Goal: Information Seeking & Learning: Find specific page/section

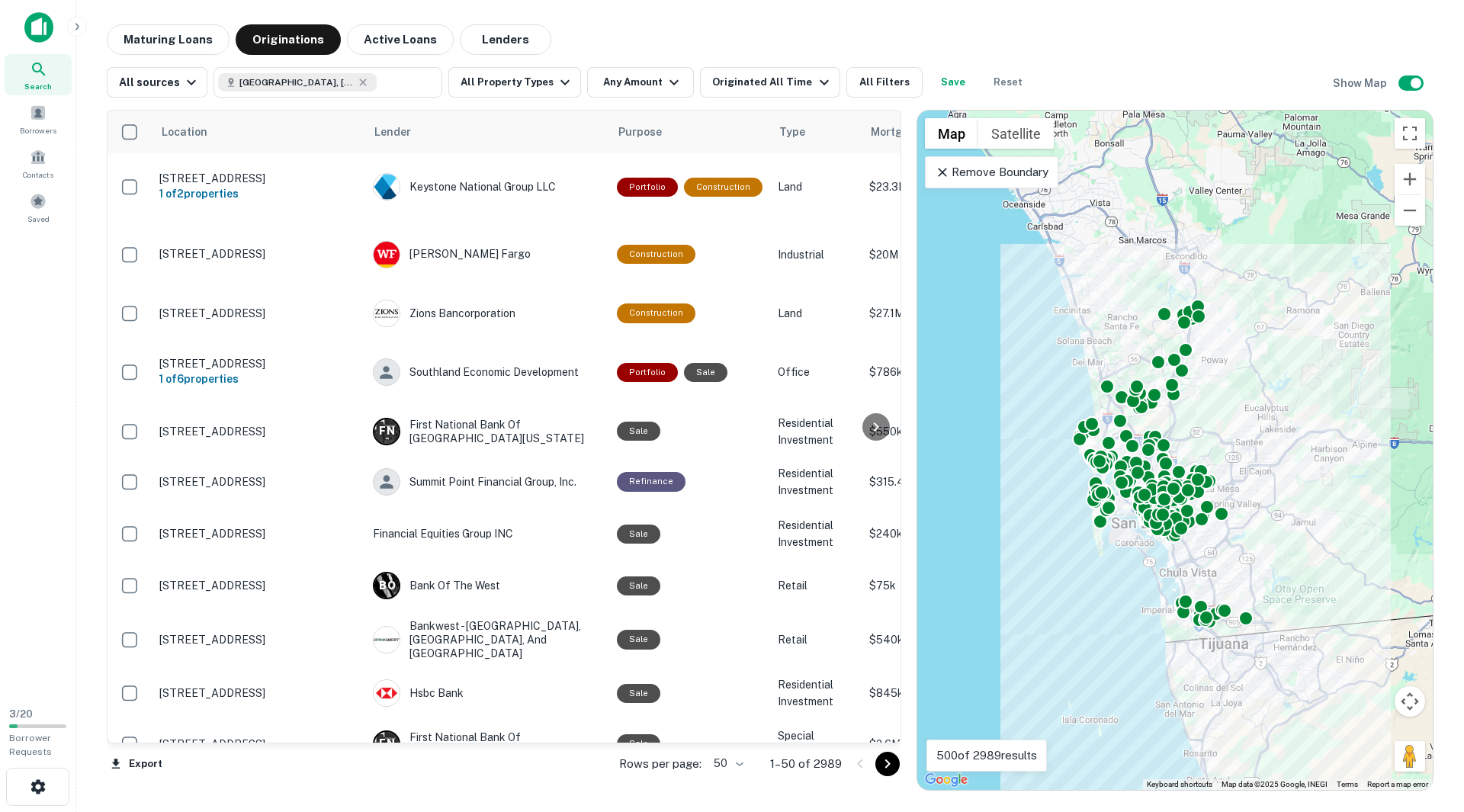
drag, startPoint x: 942, startPoint y: 172, endPoint x: 1219, endPoint y: 372, distance: 341.7
click at [942, 172] on icon at bounding box center [943, 172] width 9 height 9
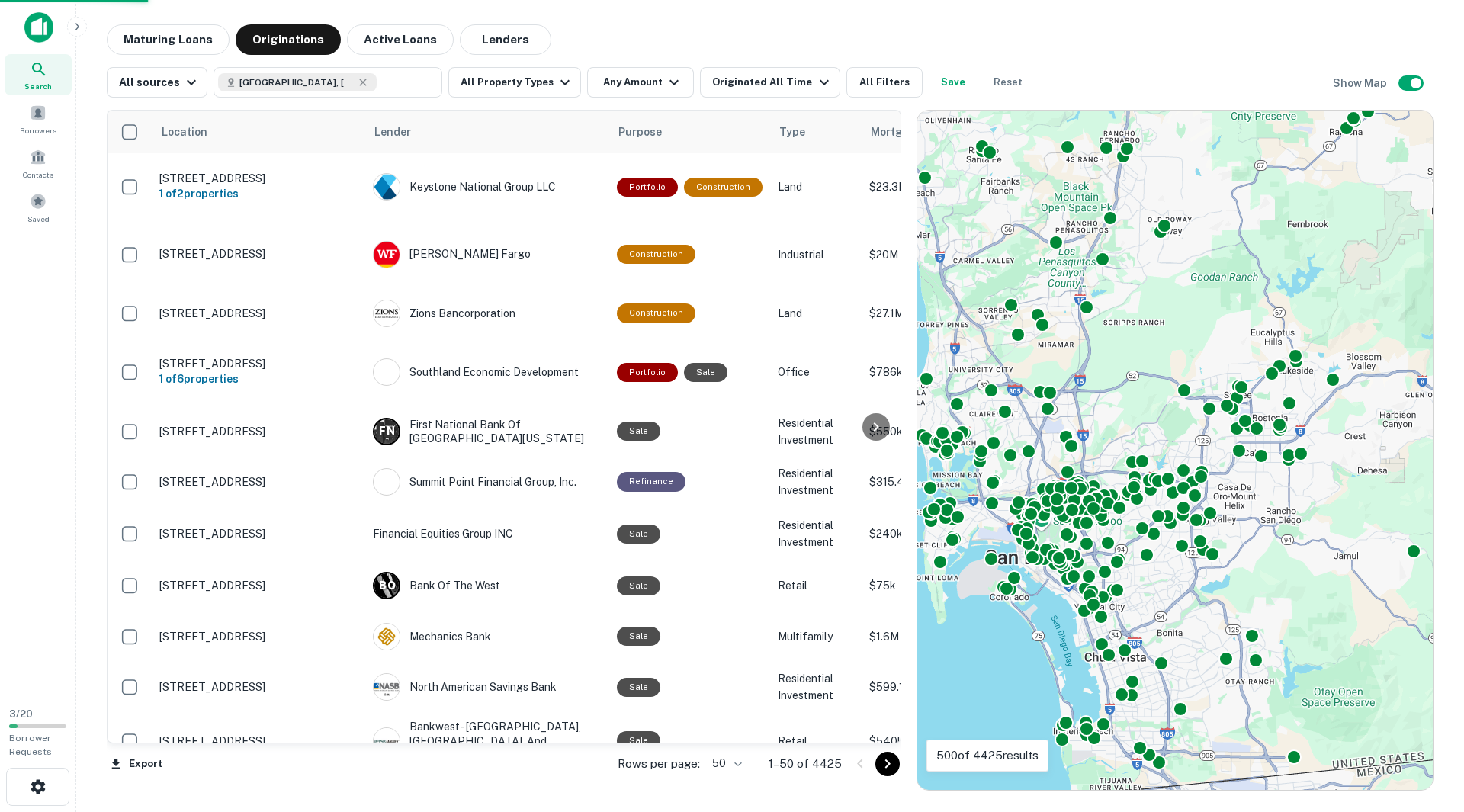
click at [1240, 337] on div "To activate drag with keyboard, press Alt + Enter. Once in keyboard drag state,…" at bounding box center [1175, 450] width 516 height 679
click at [1262, 332] on div "To activate drag with keyboard, press Alt + Enter. Once in keyboard drag state,…" at bounding box center [1175, 450] width 516 height 679
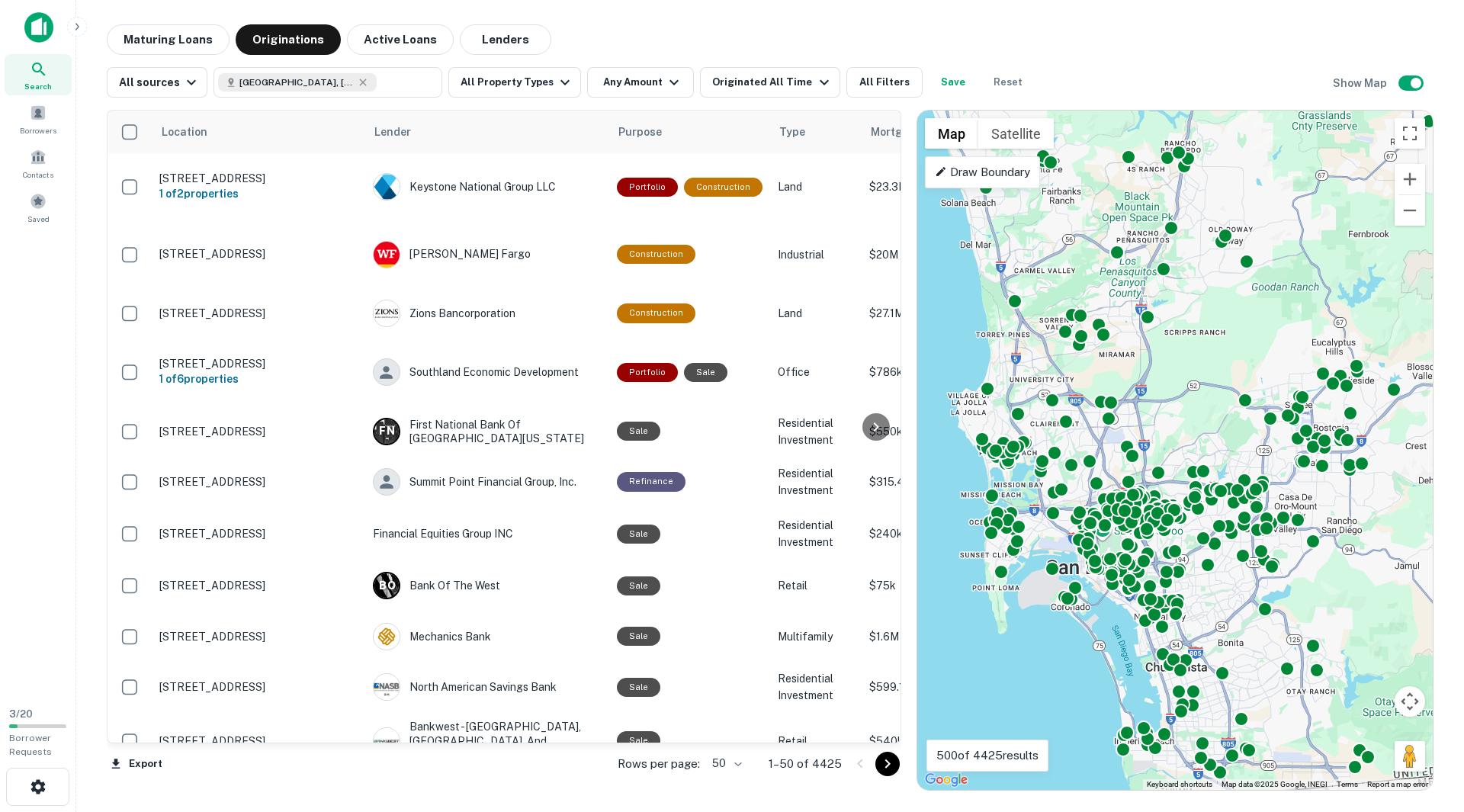
drag, startPoint x: 1165, startPoint y: 288, endPoint x: 1171, endPoint y: 304, distance: 17.1
click at [1171, 304] on div "To activate drag with keyboard, press Alt + Enter. Once in keyboard drag state,…" at bounding box center [1175, 450] width 516 height 679
click at [559, 89] on icon "button" at bounding box center [565, 82] width 18 height 18
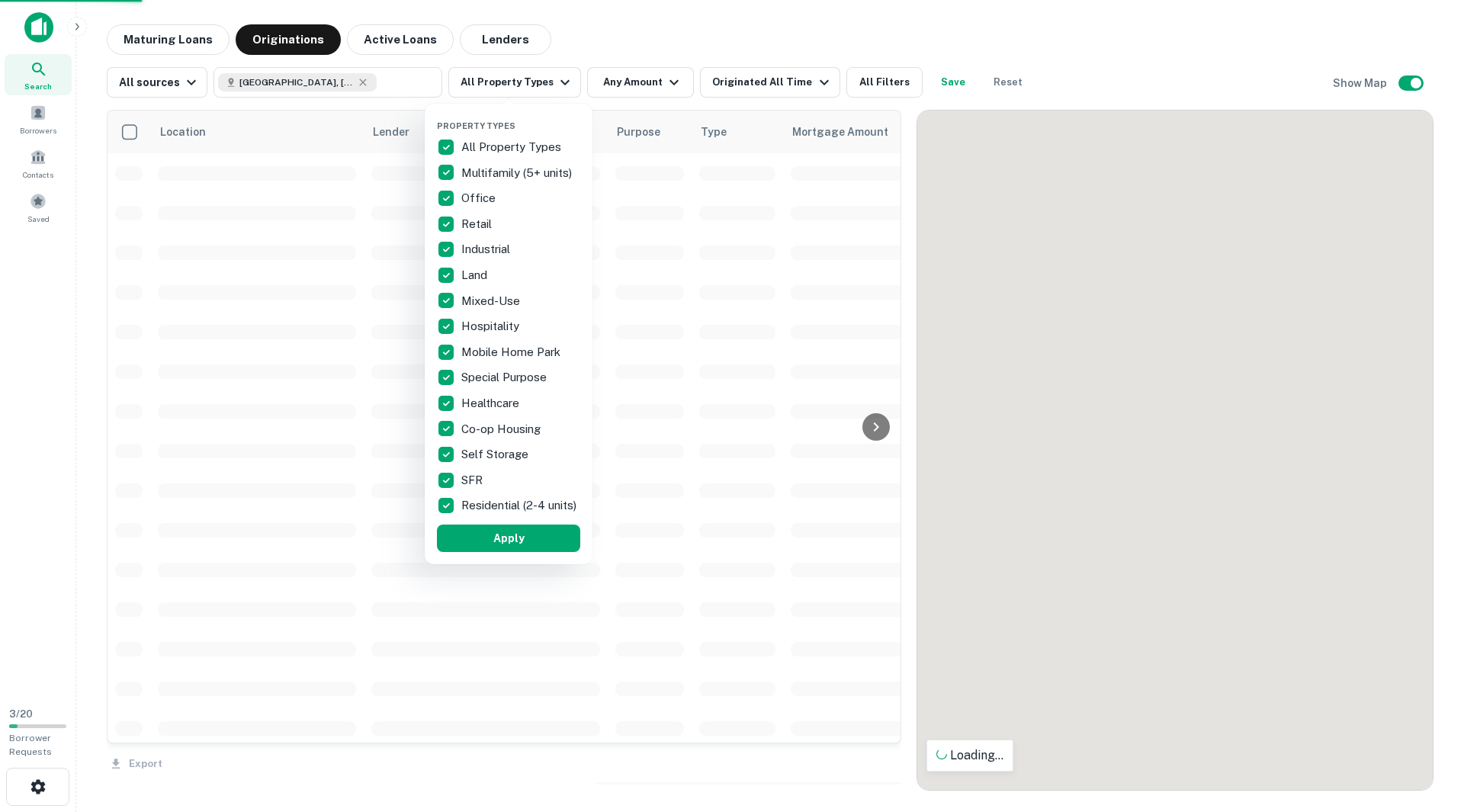
click at [667, 86] on div at bounding box center [732, 406] width 1464 height 812
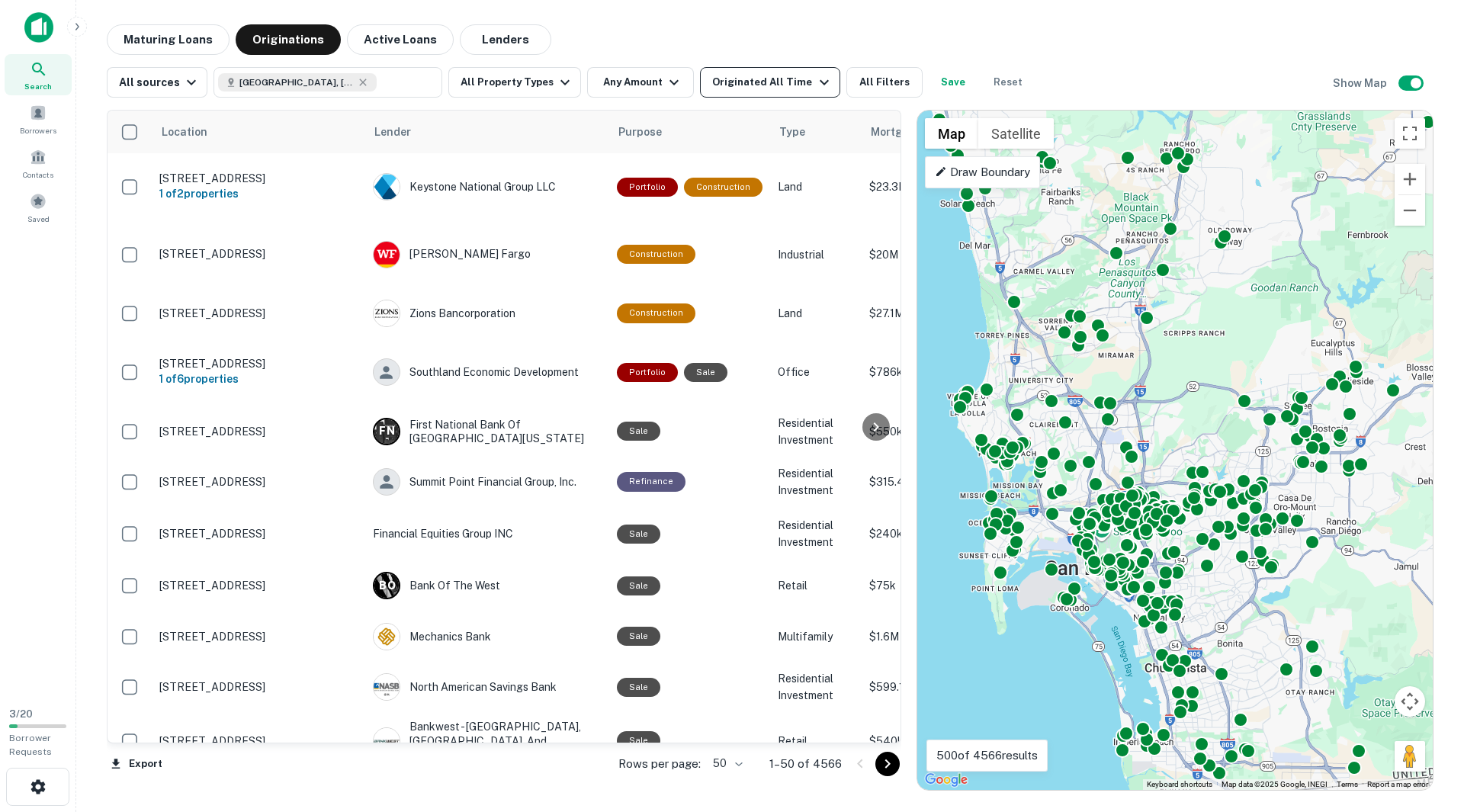
click at [773, 86] on div "Originated All Time" at bounding box center [772, 82] width 120 height 18
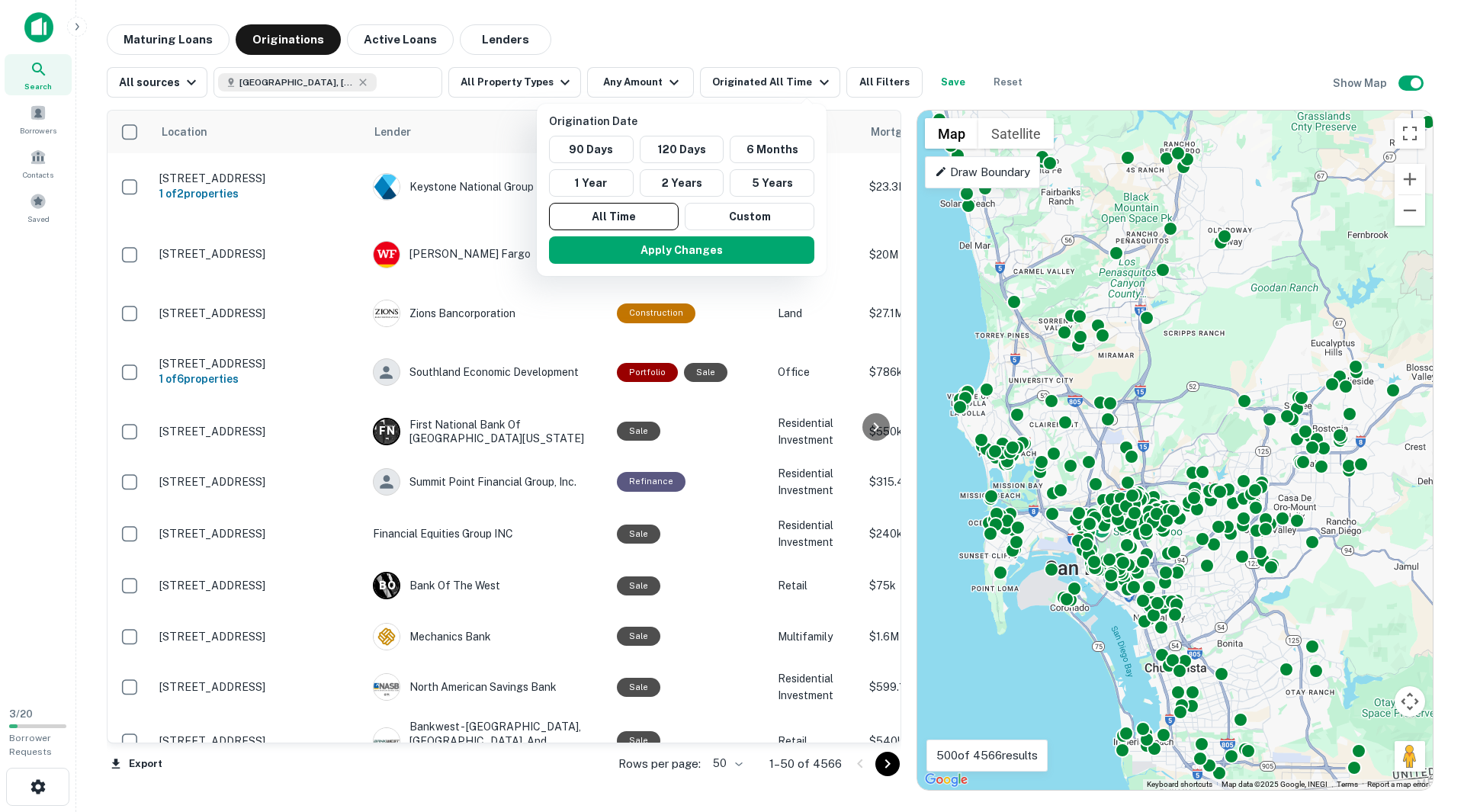
click at [155, 29] on div at bounding box center [732, 406] width 1464 height 812
click at [153, 42] on div at bounding box center [732, 406] width 1464 height 812
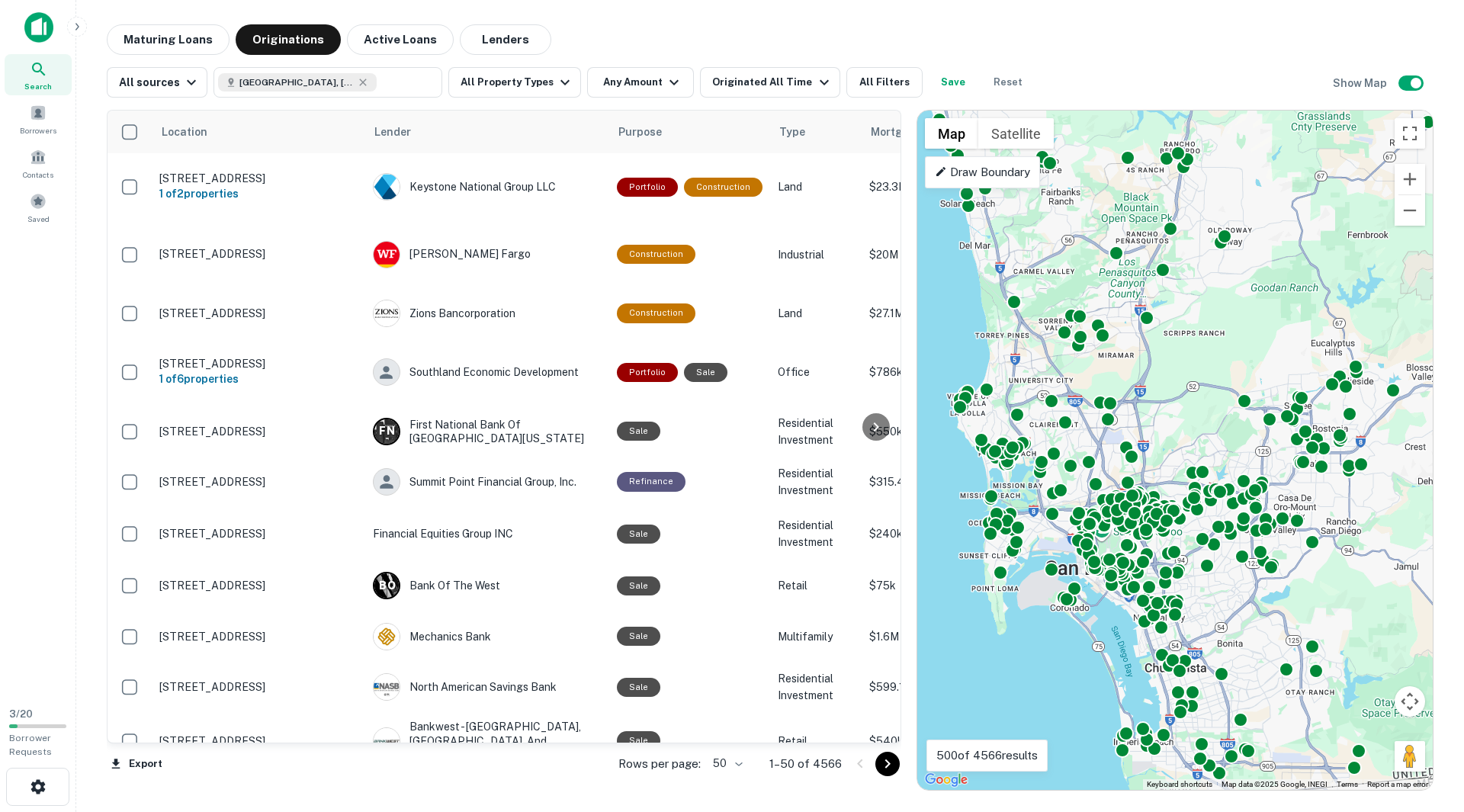
click at [131, 32] on div at bounding box center [732, 406] width 1464 height 812
click at [180, 40] on button "Maturing Loans" at bounding box center [168, 40] width 123 height 31
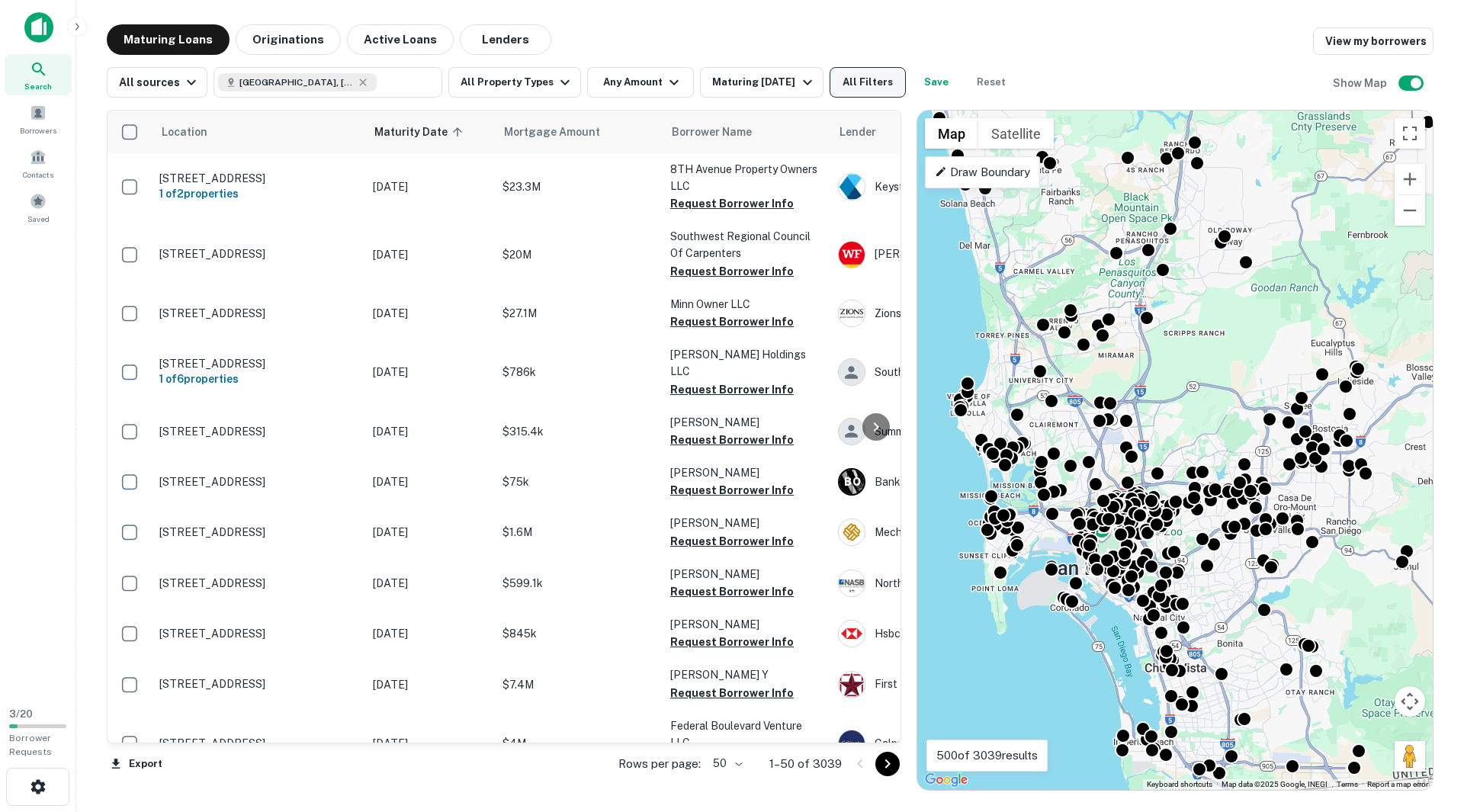
click at [871, 77] on button "All Filters" at bounding box center [868, 82] width 76 height 31
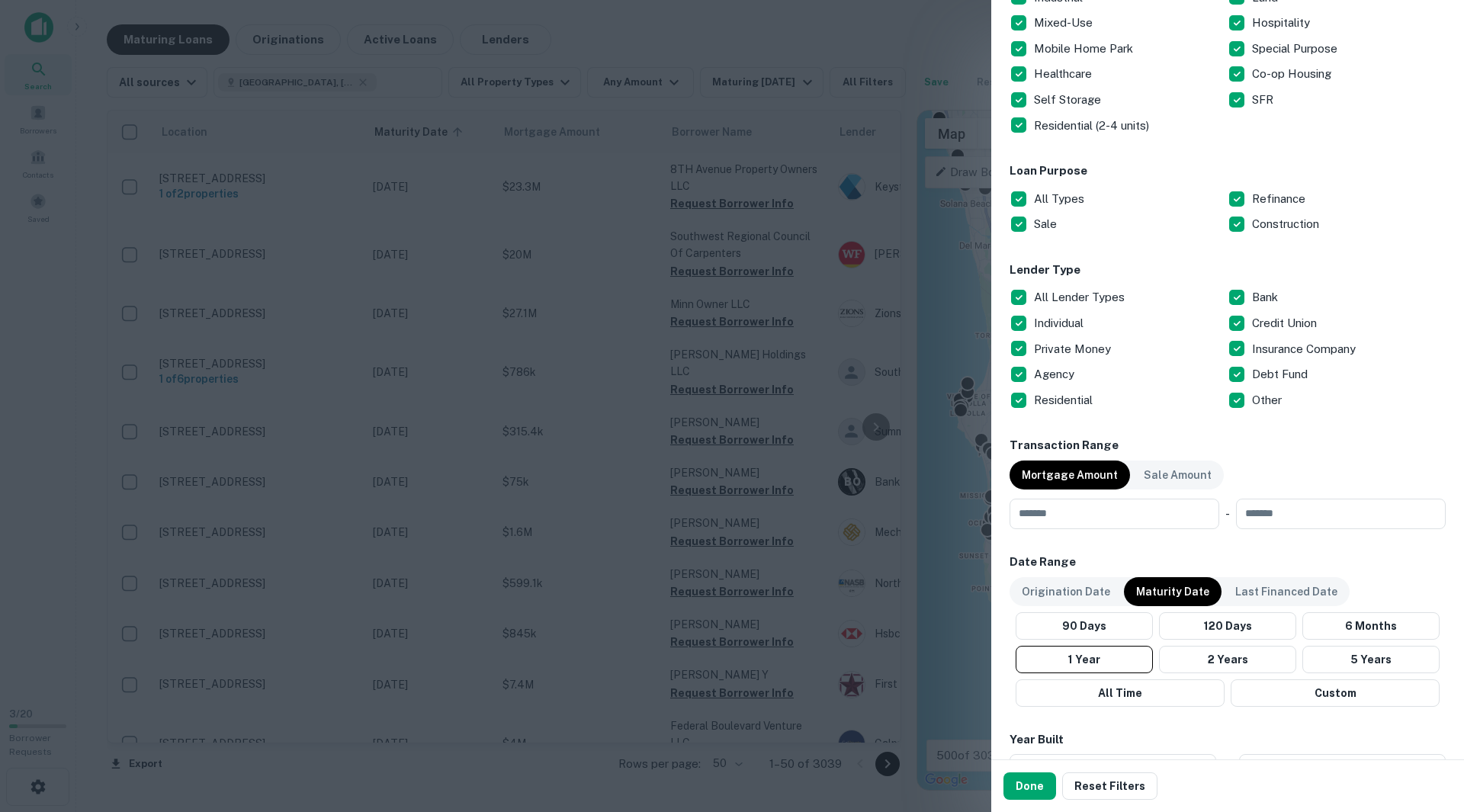
scroll to position [381, 0]
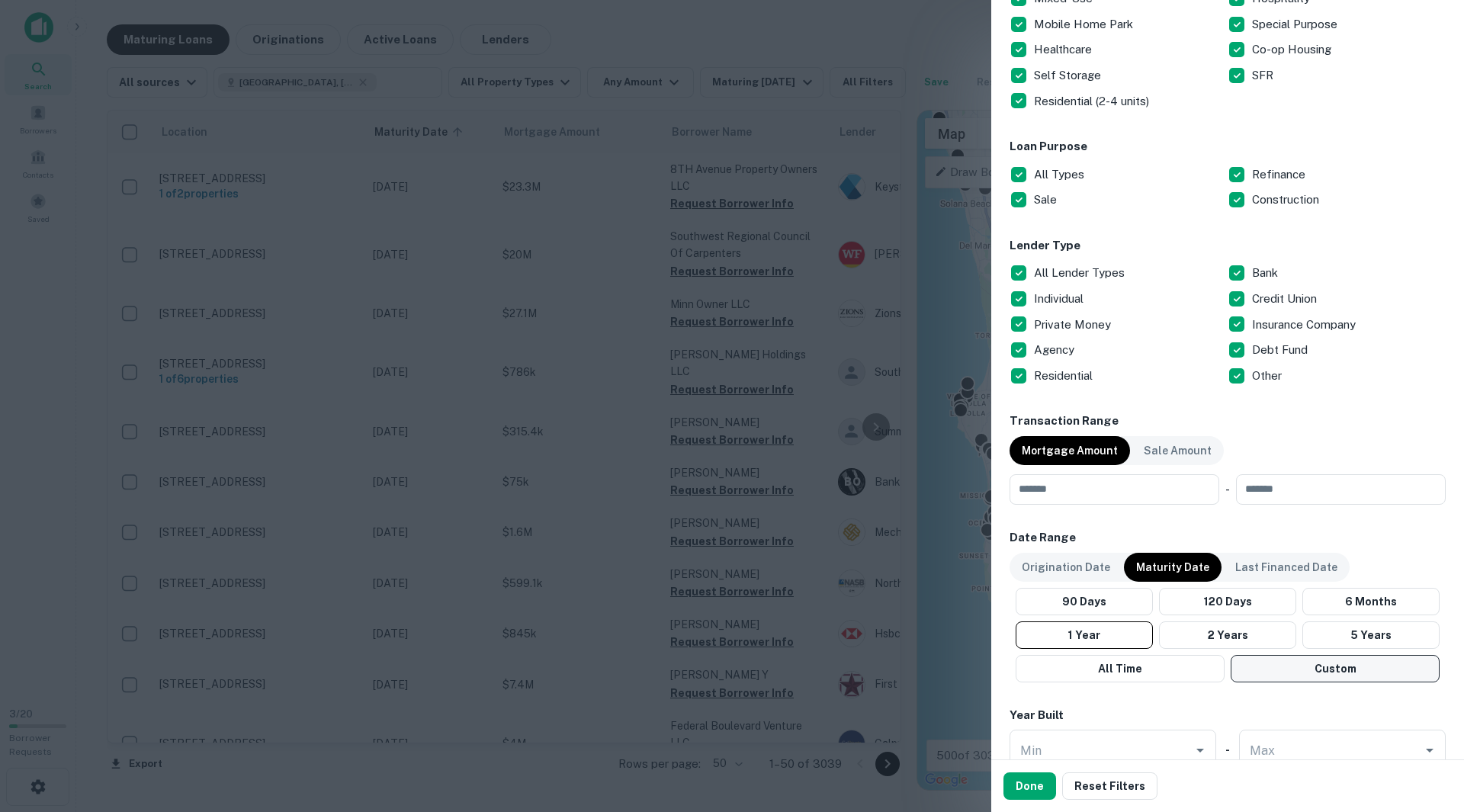
click at [1274, 670] on button "Custom" at bounding box center [1335, 668] width 209 height 28
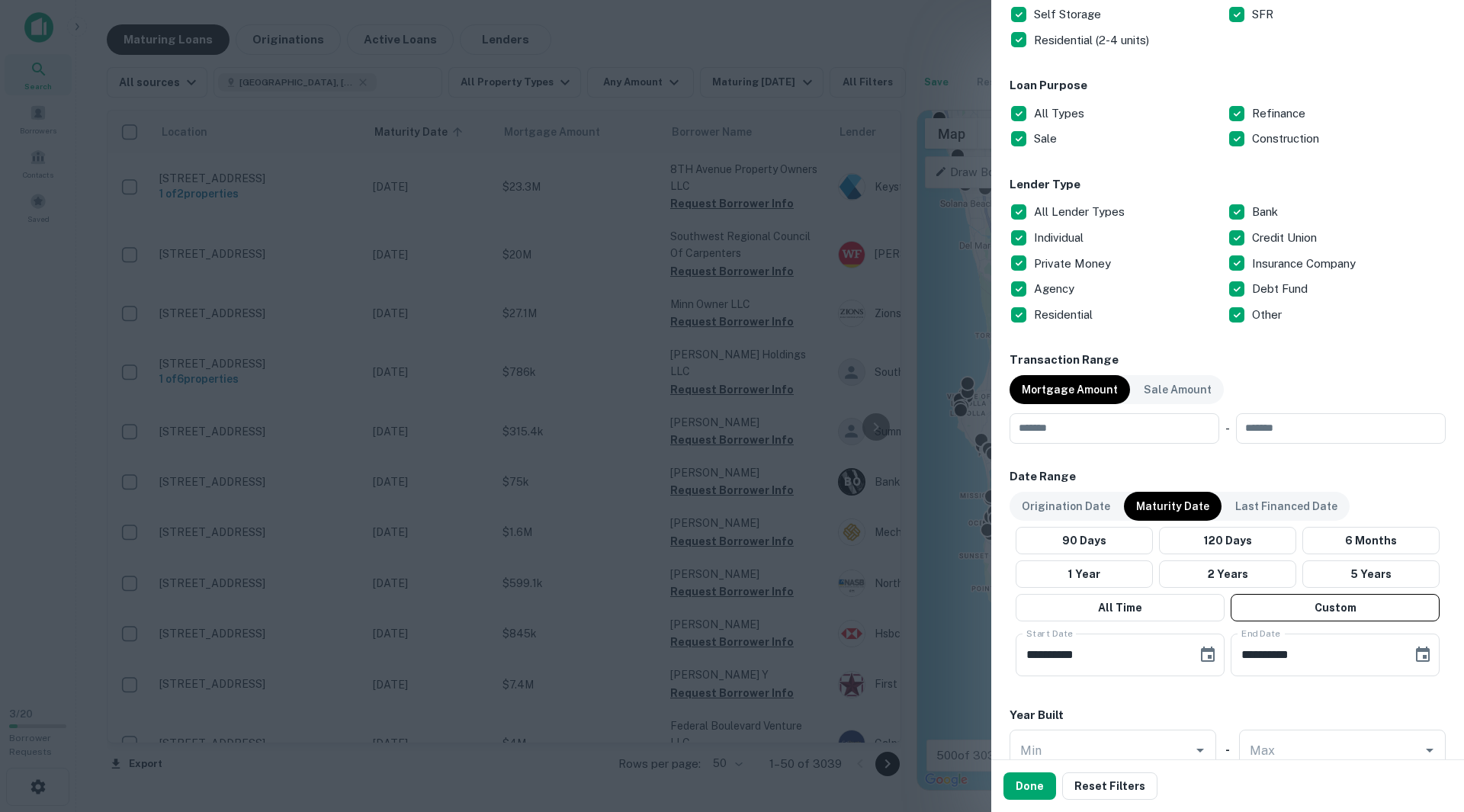
scroll to position [457, 0]
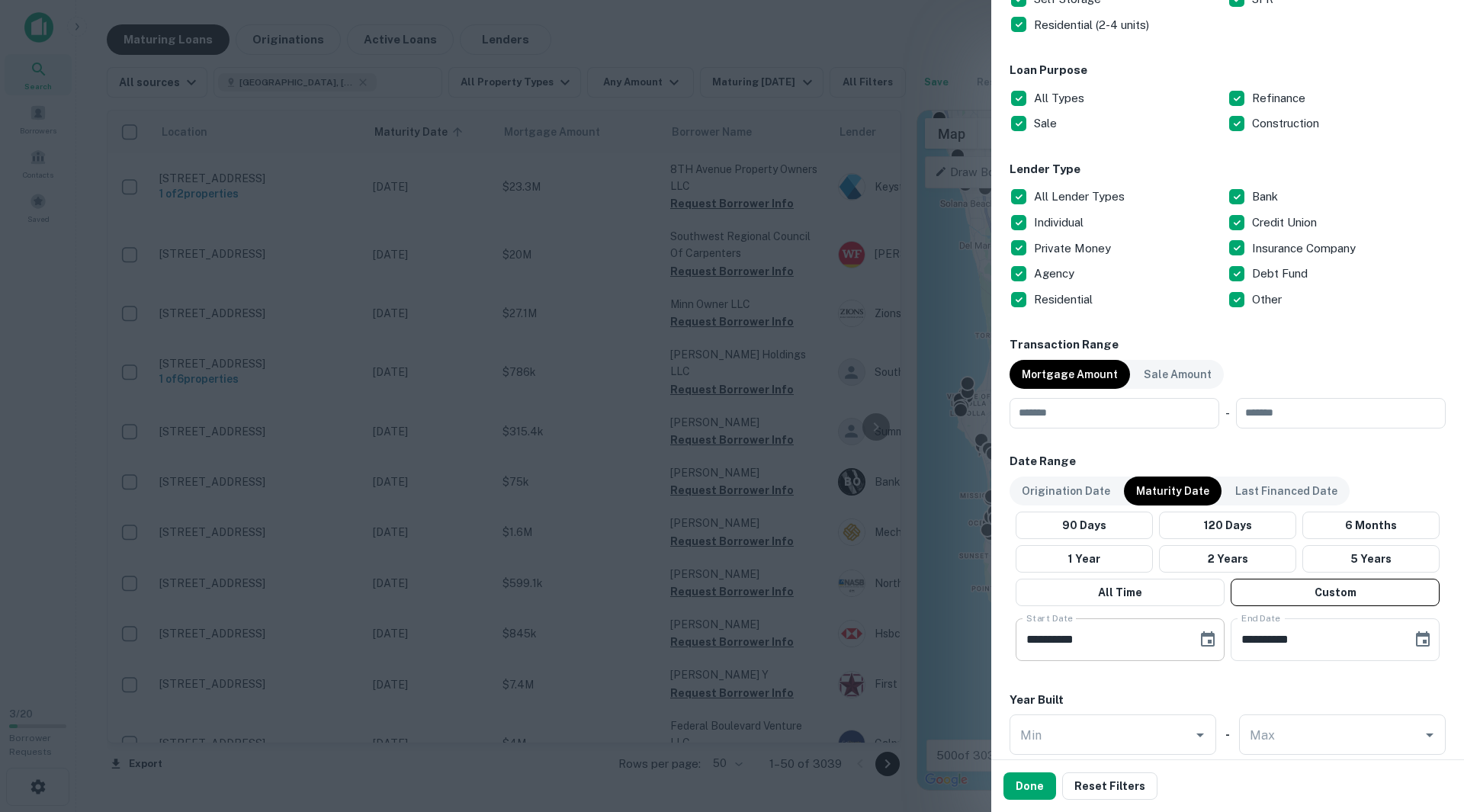
click at [1200, 642] on icon "Choose date, selected date is Apr 16, 2025" at bounding box center [1207, 639] width 18 height 18
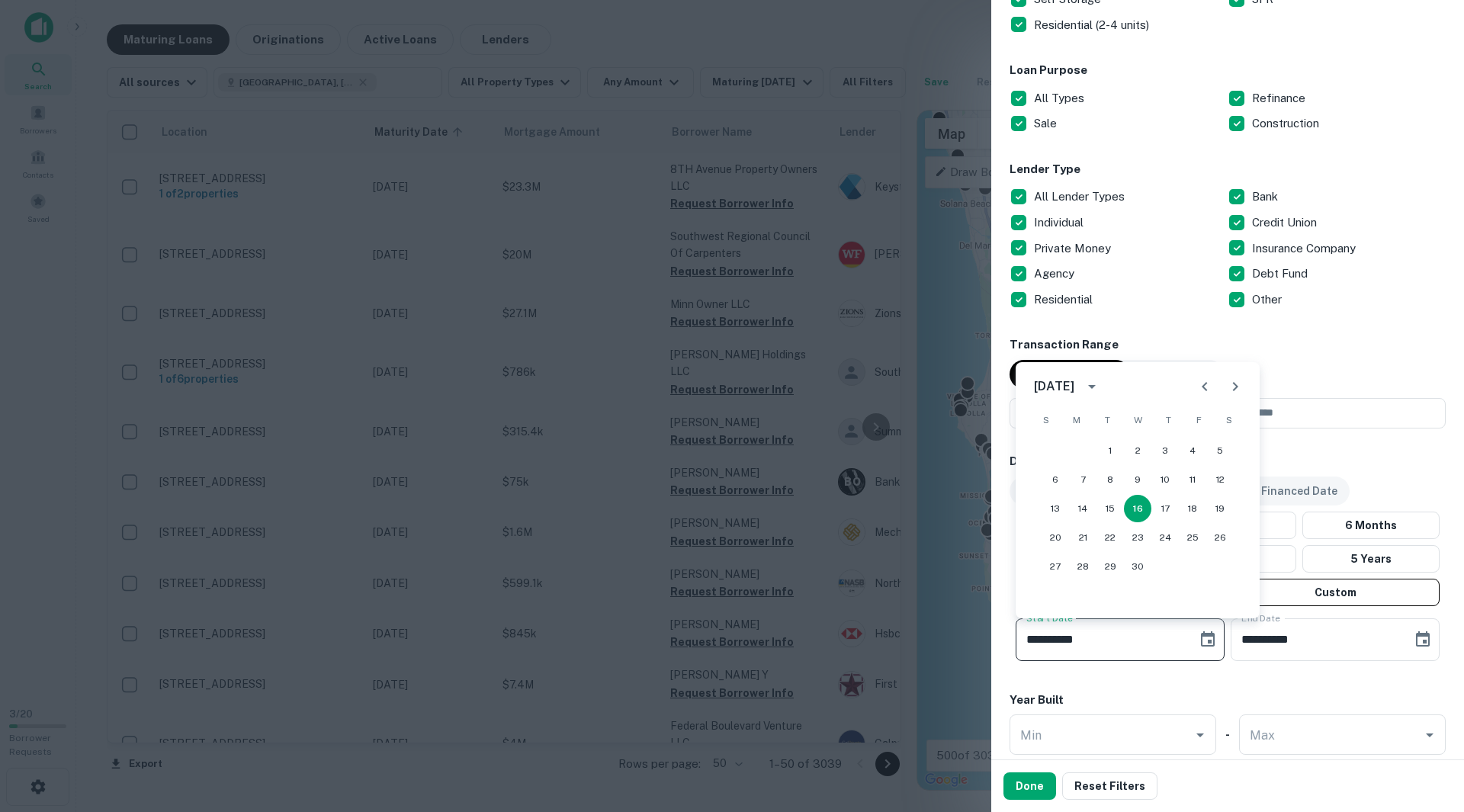
click at [1101, 389] on icon "calendar view is open, switch to year view" at bounding box center [1091, 386] width 18 height 18
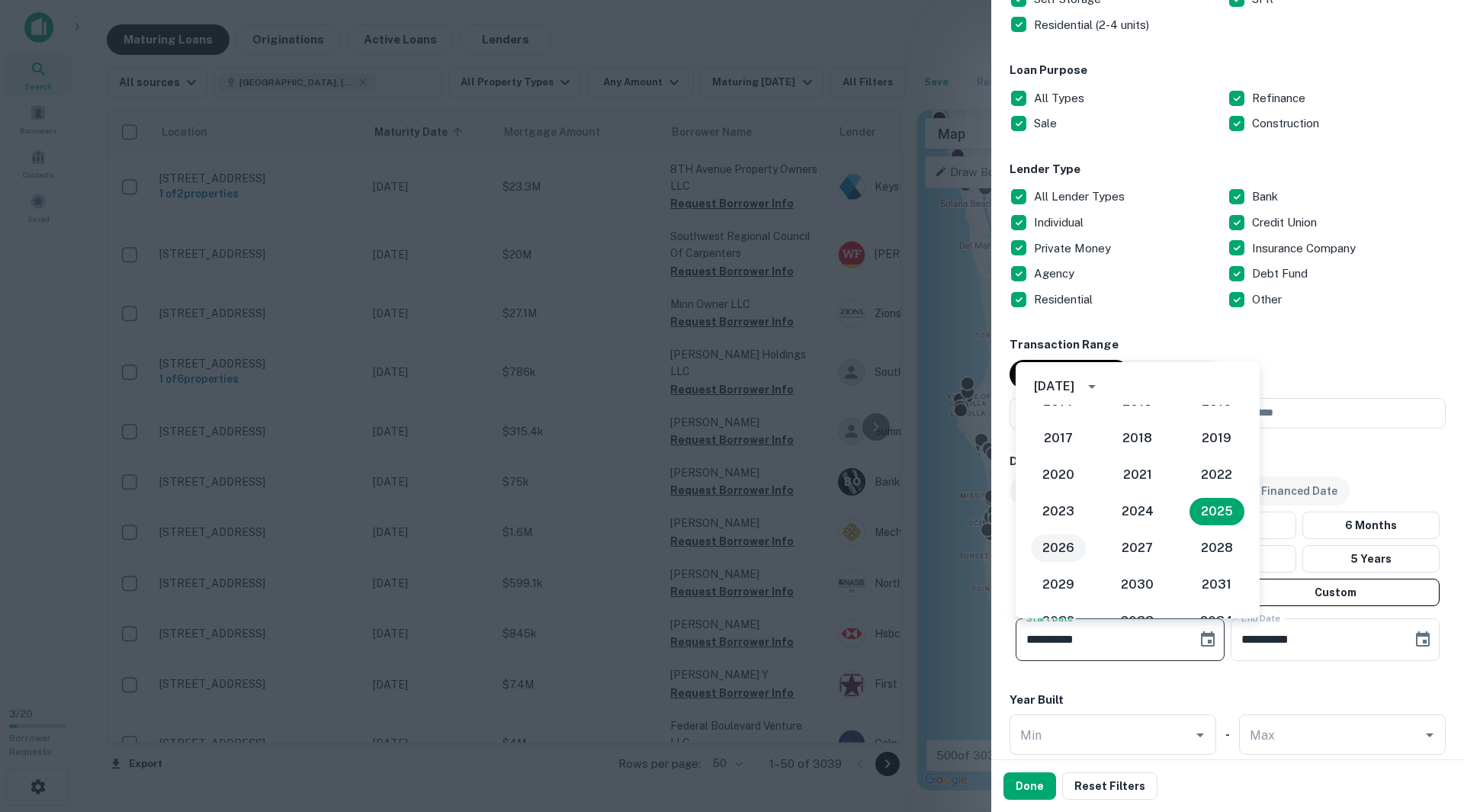
click at [1070, 546] on button "2026" at bounding box center [1057, 548] width 55 height 28
click at [1232, 384] on icon "Next month" at bounding box center [1235, 386] width 18 height 18
click at [1230, 391] on icon "Next month" at bounding box center [1235, 386] width 18 height 18
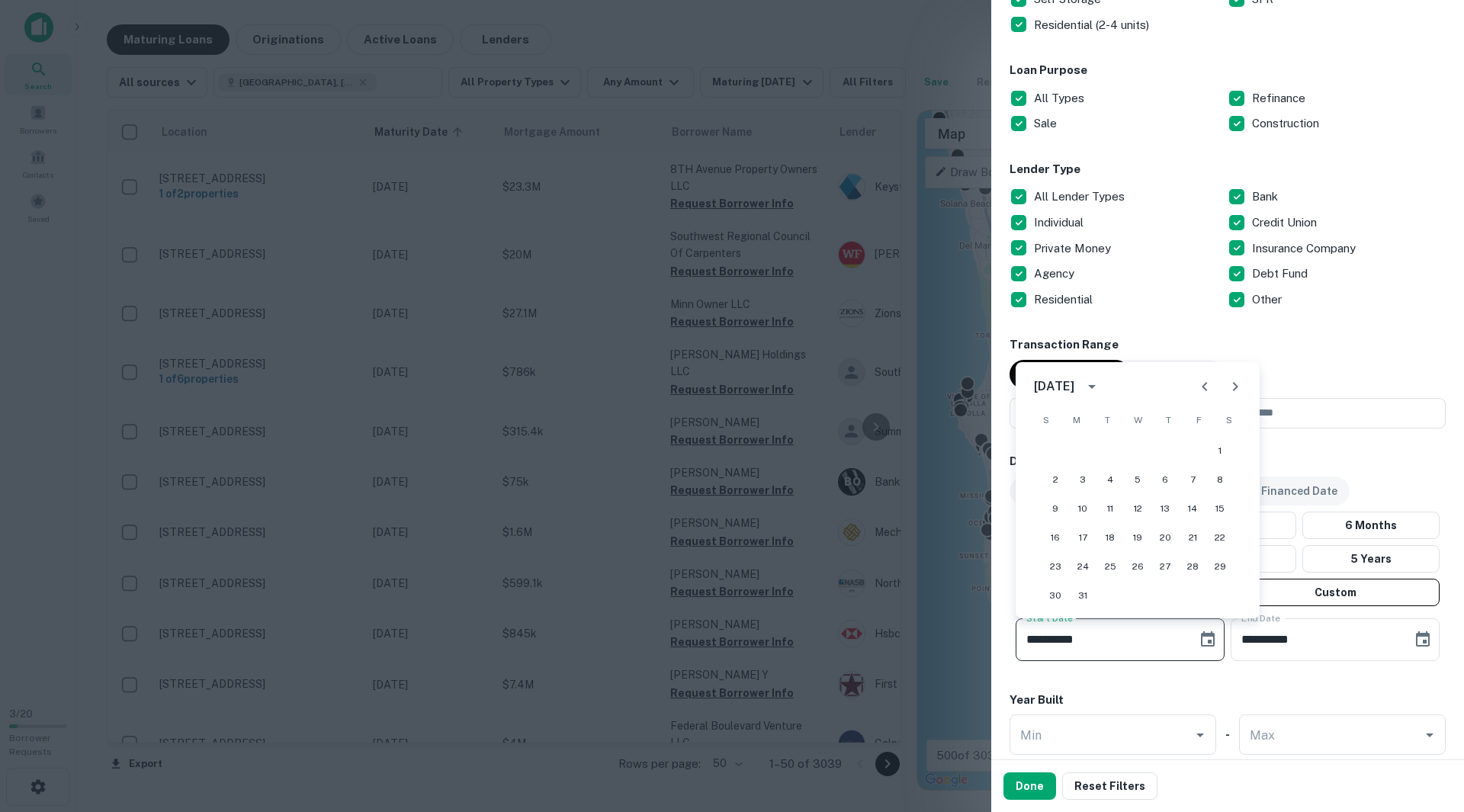
click at [1240, 391] on icon "Next month" at bounding box center [1235, 386] width 18 height 18
click at [1110, 451] on button "1" at bounding box center [1110, 450] width 28 height 28
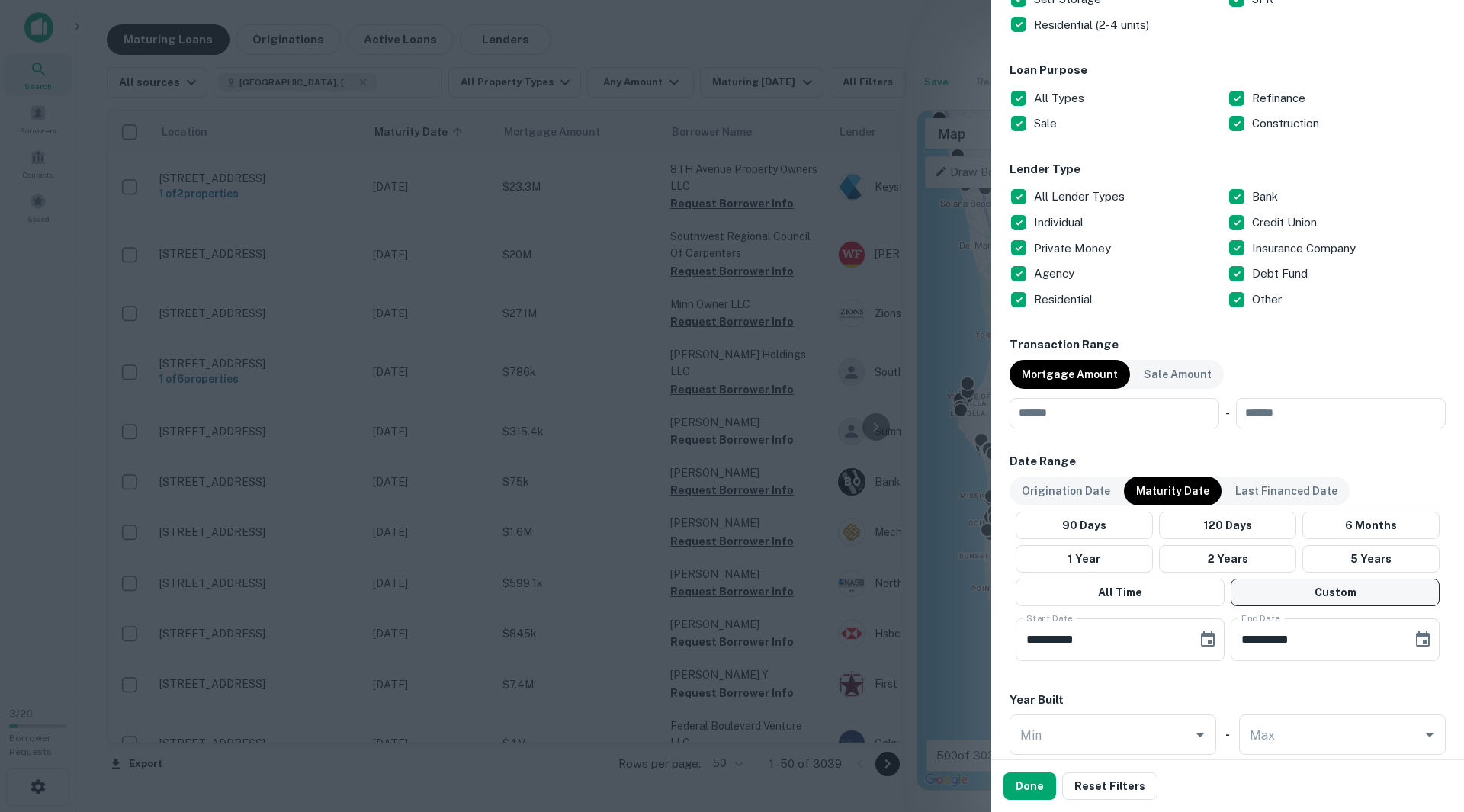
click at [1273, 591] on button "Custom" at bounding box center [1335, 592] width 209 height 28
click at [1209, 642] on icon "Choose date, selected date is Sep 1, 2026" at bounding box center [1207, 638] width 13 height 15
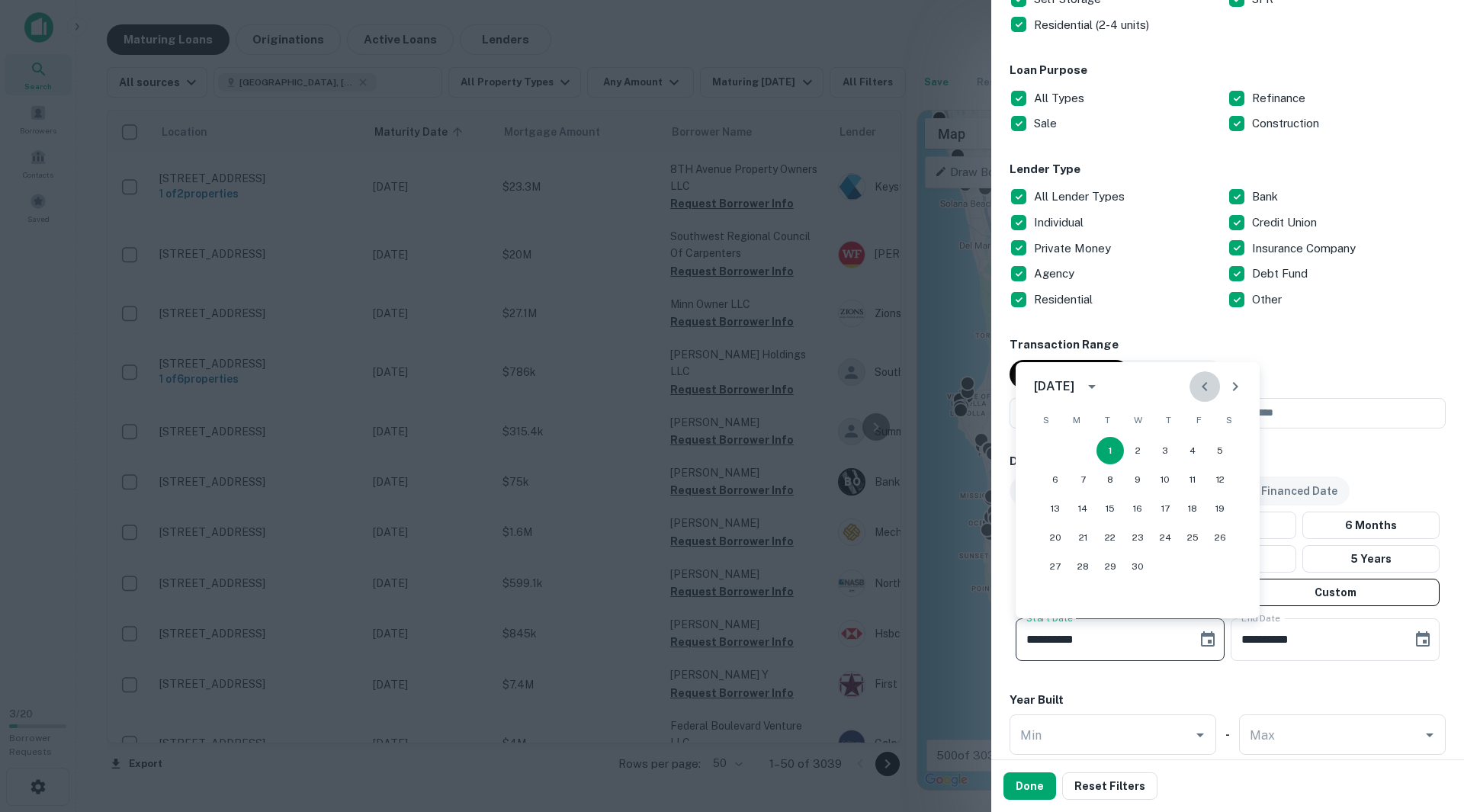
click at [1201, 387] on icon "Previous month" at bounding box center [1205, 386] width 18 height 18
click at [1086, 451] on button "1" at bounding box center [1083, 450] width 28 height 28
type input "**********"
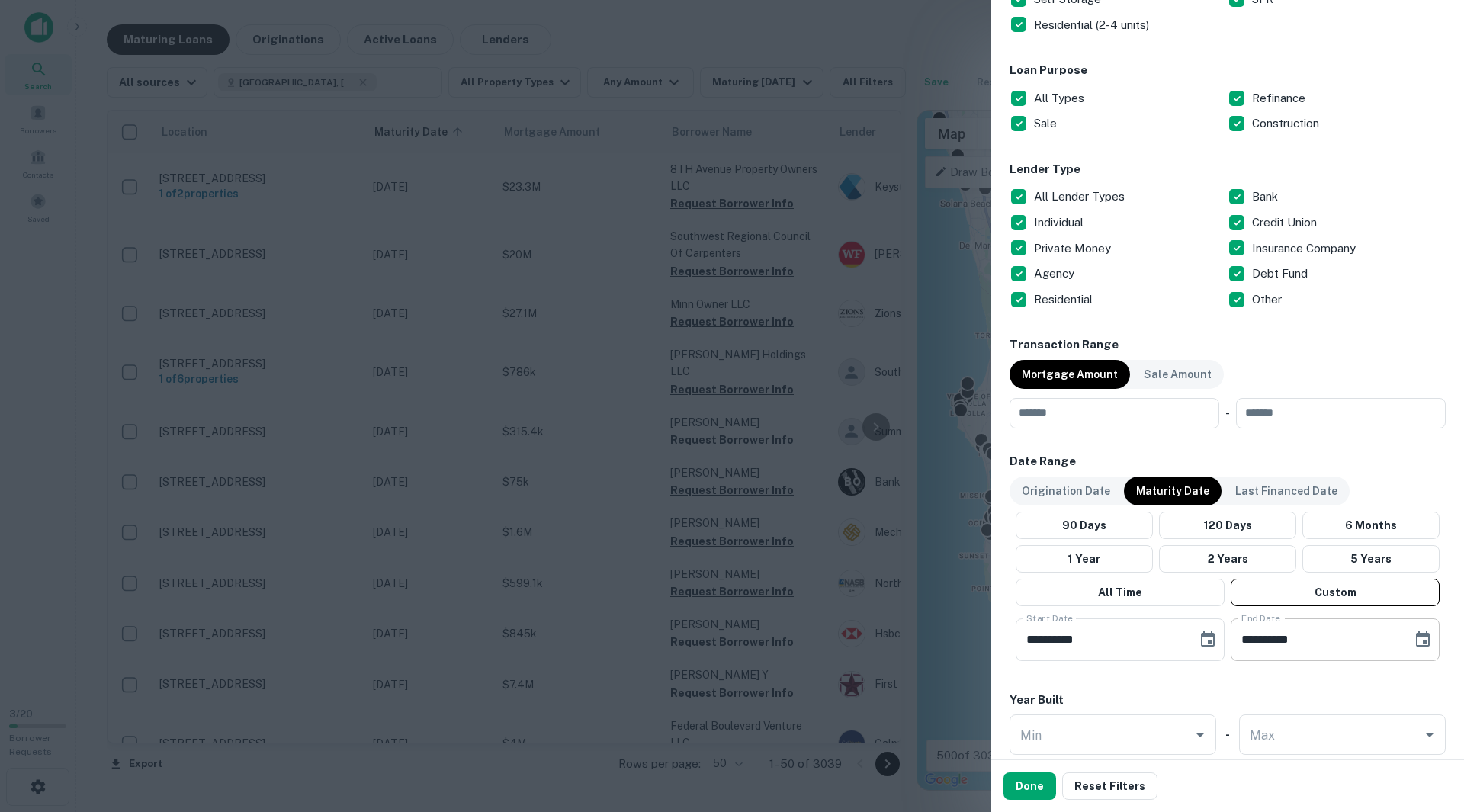
click at [1275, 641] on input "**********" at bounding box center [1316, 640] width 171 height 43
click at [1413, 636] on icon "Choose date, selected date is Aug 14, 2025" at bounding box center [1422, 639] width 18 height 18
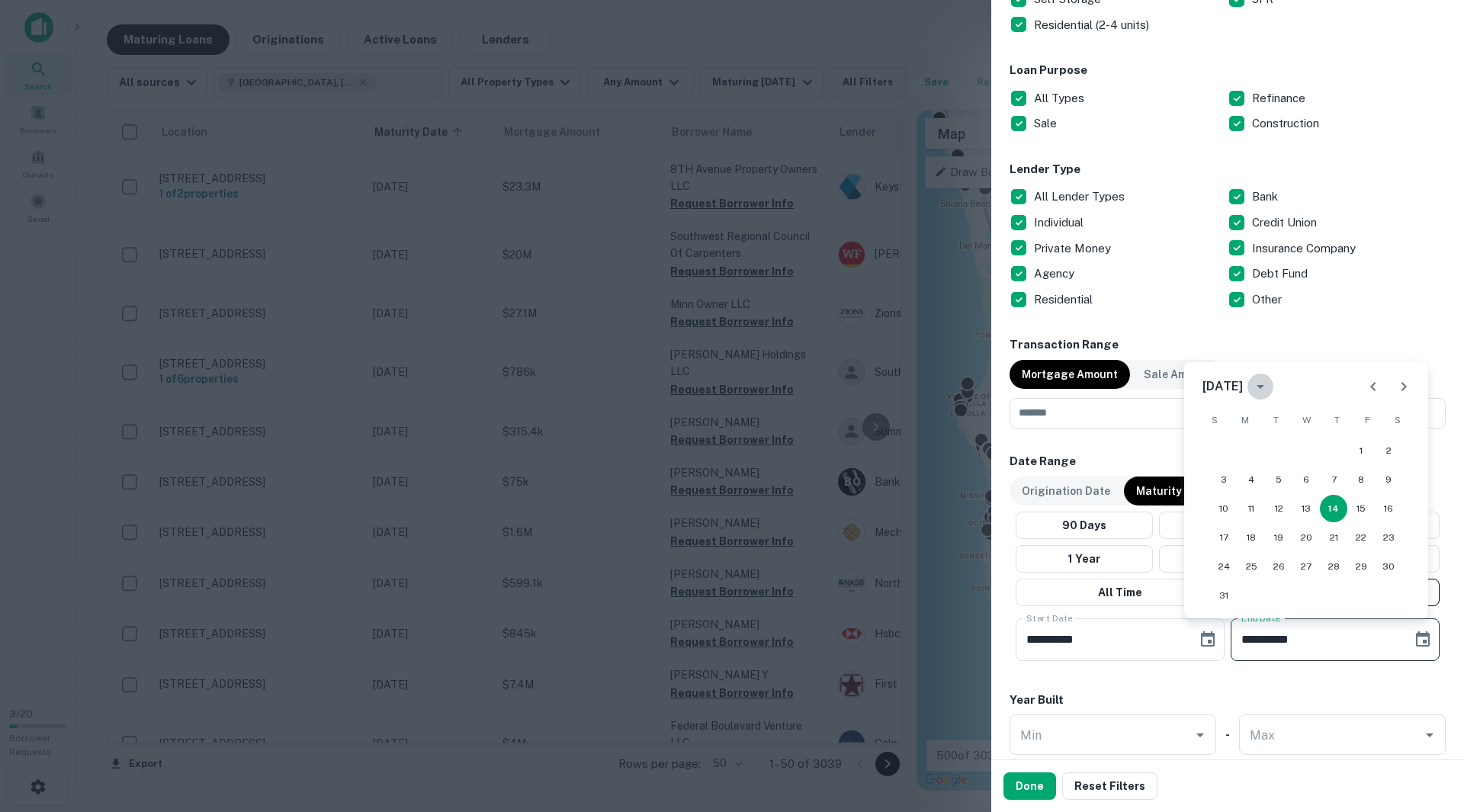
click at [1269, 391] on icon "calendar view is open, switch to year view" at bounding box center [1260, 386] width 18 height 18
click at [1238, 545] on button "2026" at bounding box center [1226, 548] width 55 height 28
click at [1400, 387] on icon "Next month" at bounding box center [1403, 386] width 18 height 18
click at [1338, 455] on button "1" at bounding box center [1333, 450] width 28 height 28
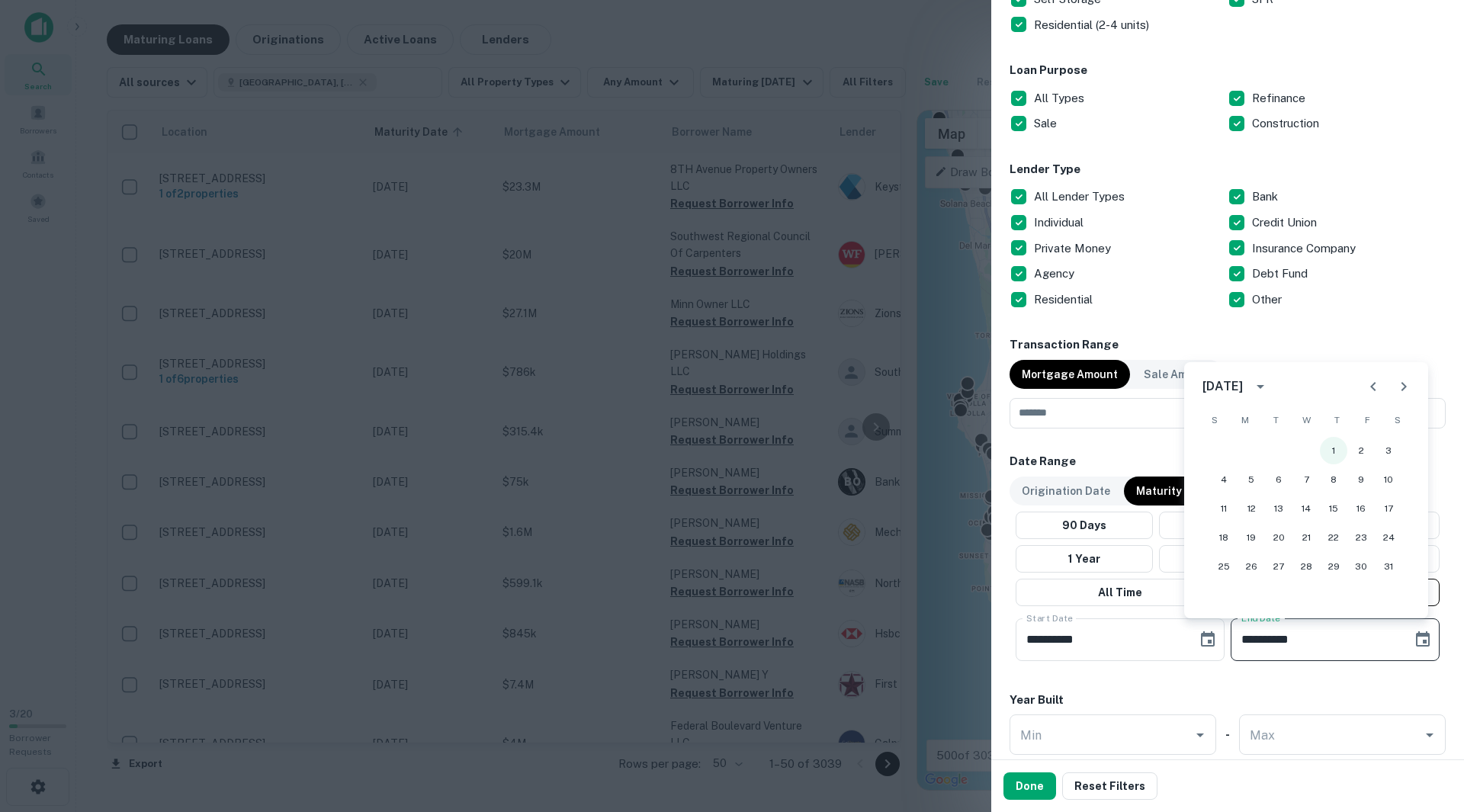
type input "**********"
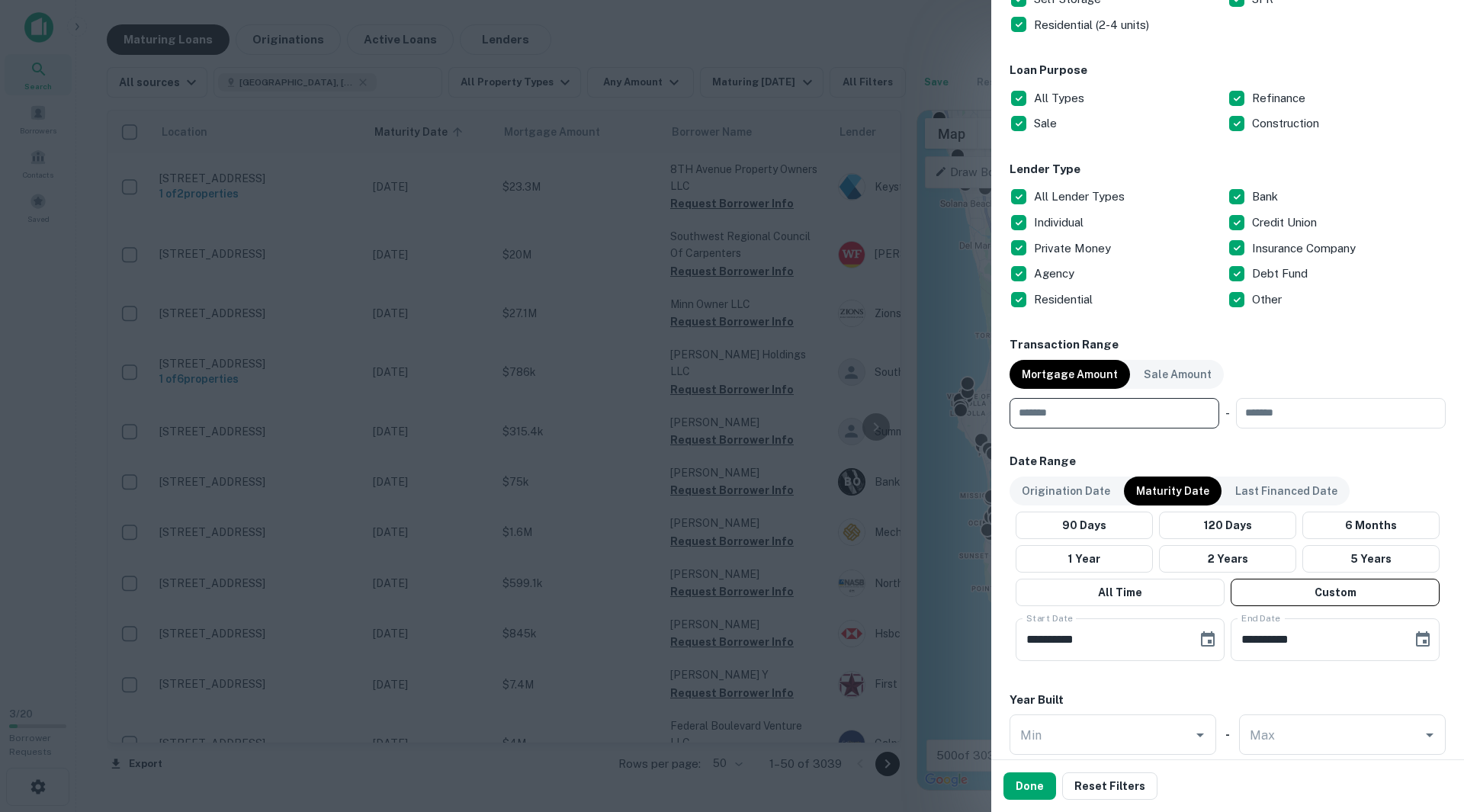
click at [1129, 422] on input "number" at bounding box center [1109, 413] width 199 height 31
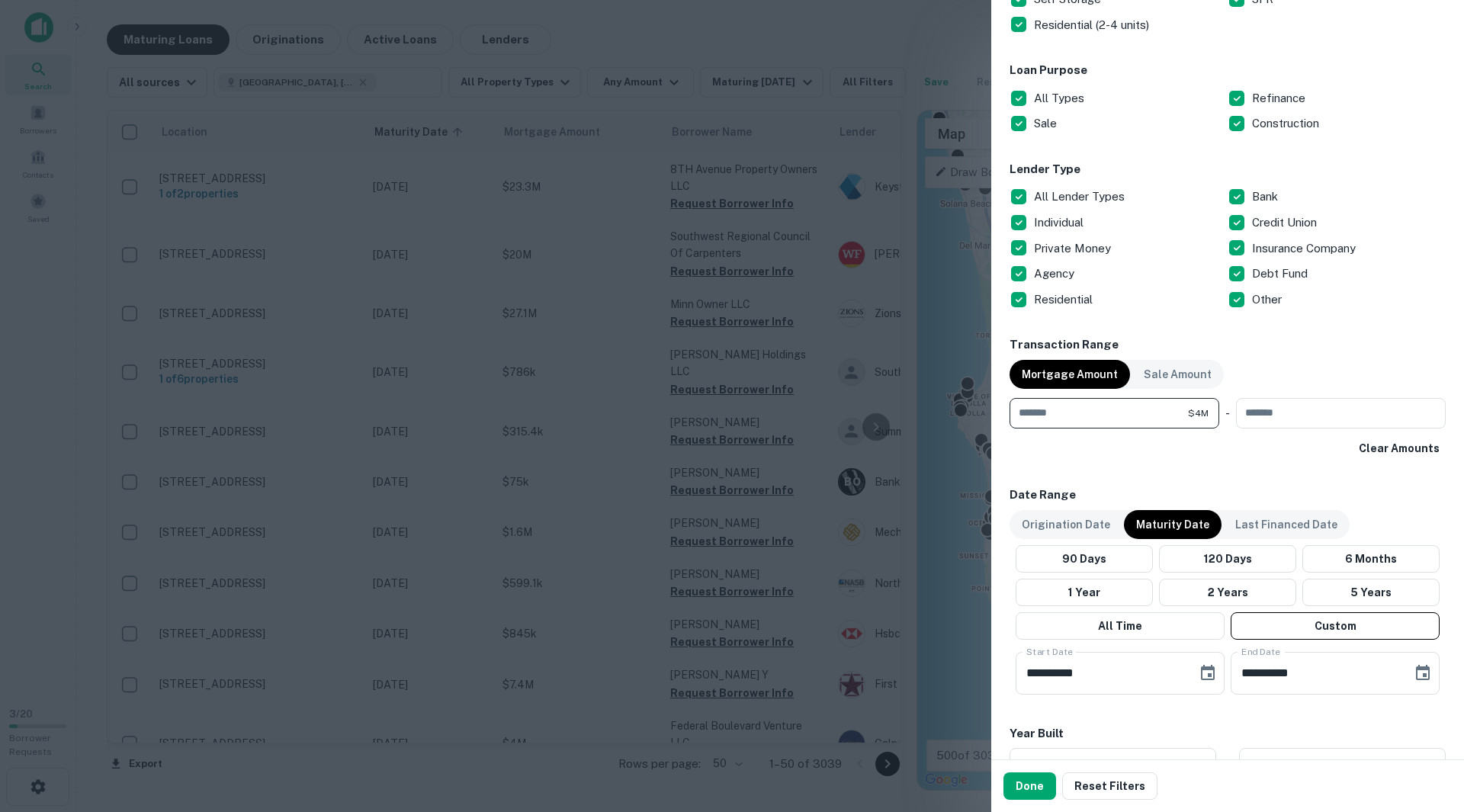
type input "*******"
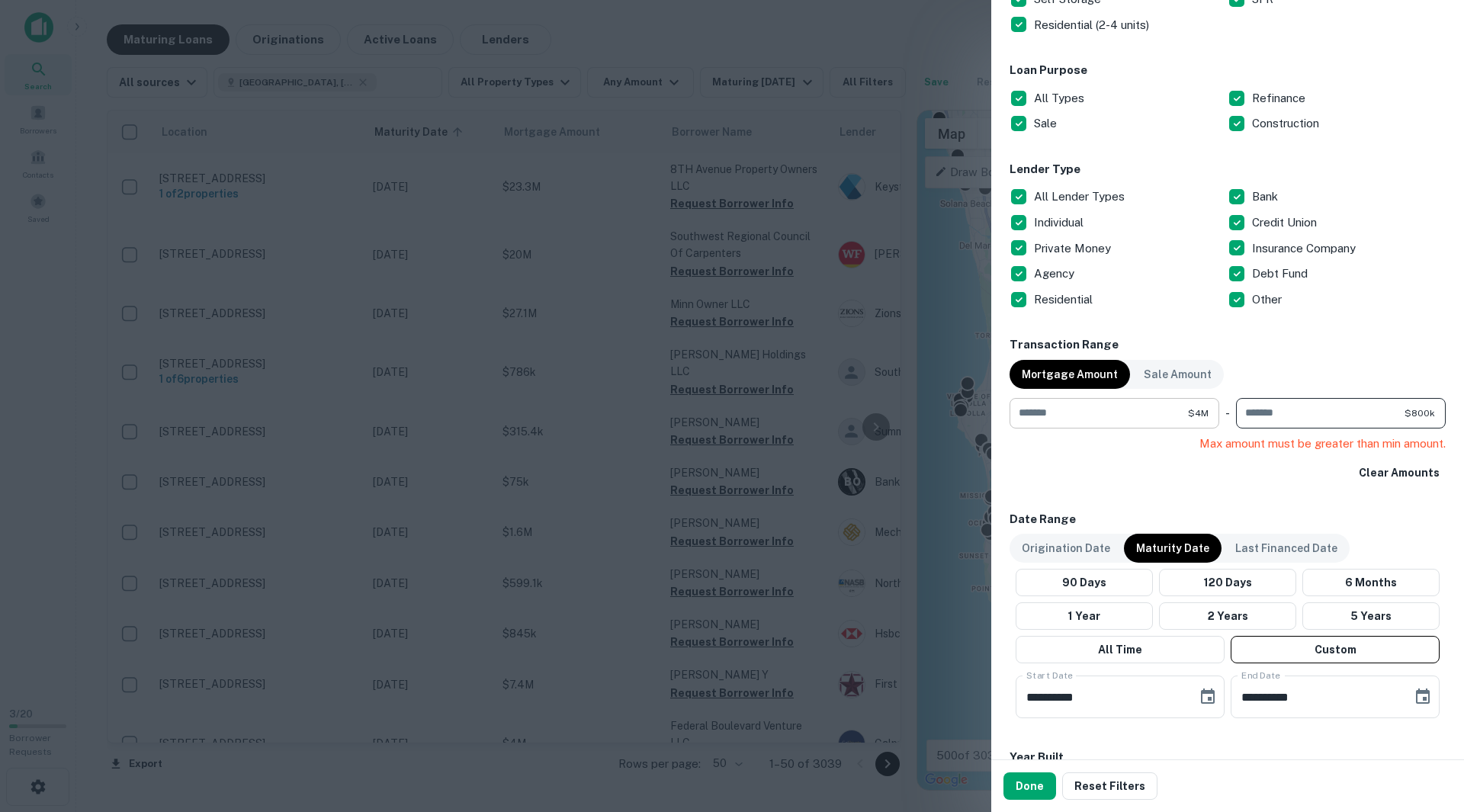
type input "*******"
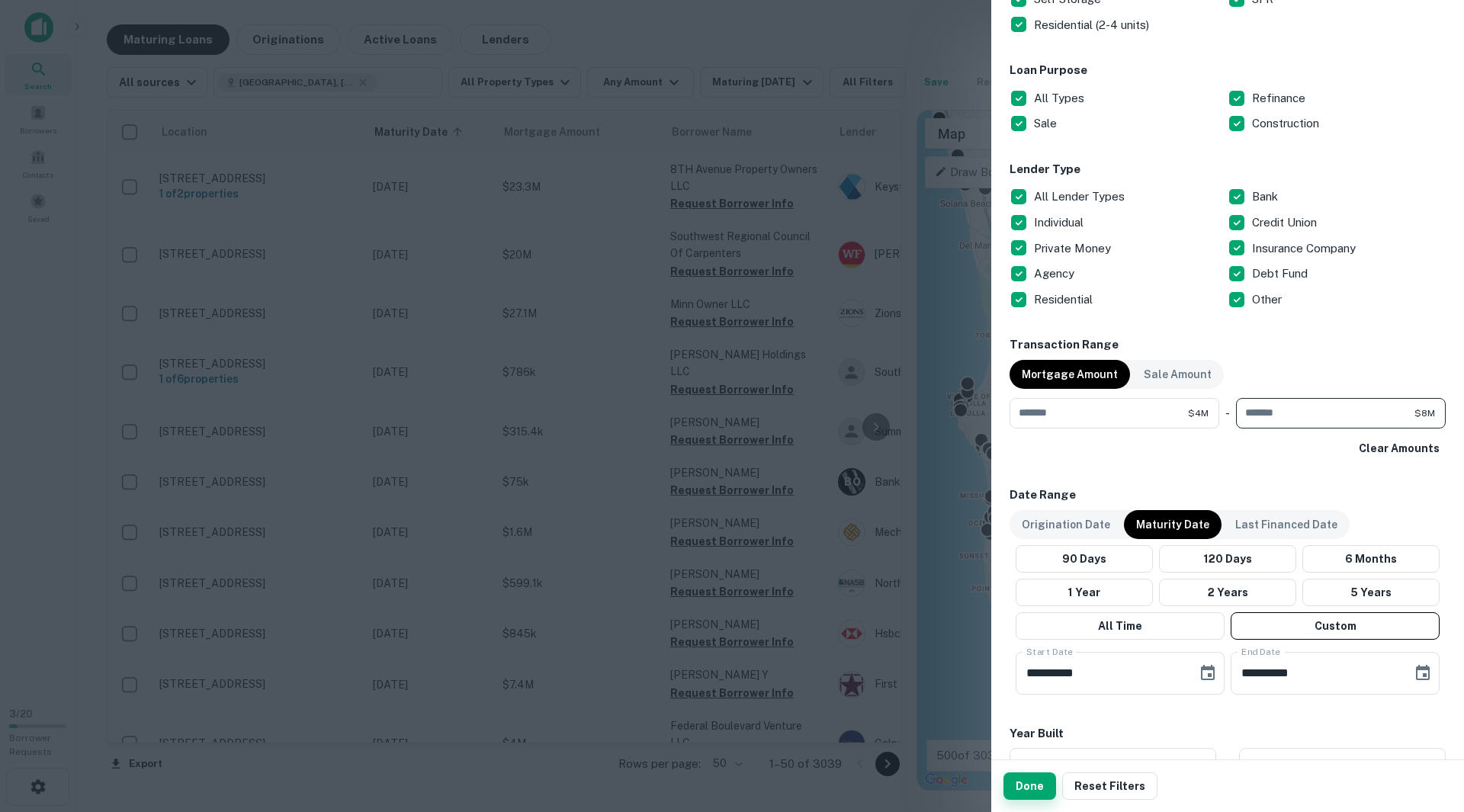
click at [1038, 784] on button "Done" at bounding box center [1030, 786] width 53 height 28
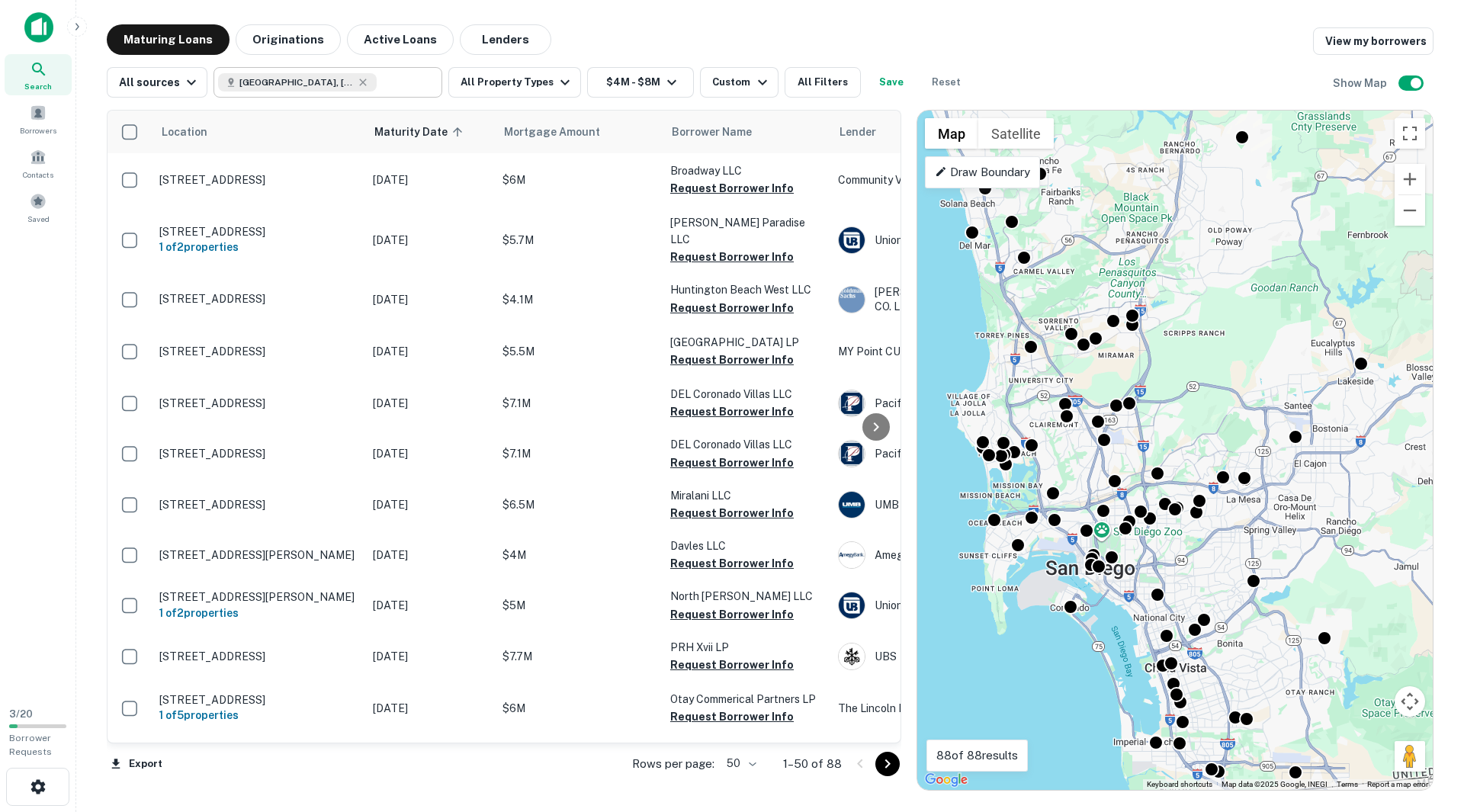
click at [360, 85] on icon at bounding box center [363, 81] width 7 height 7
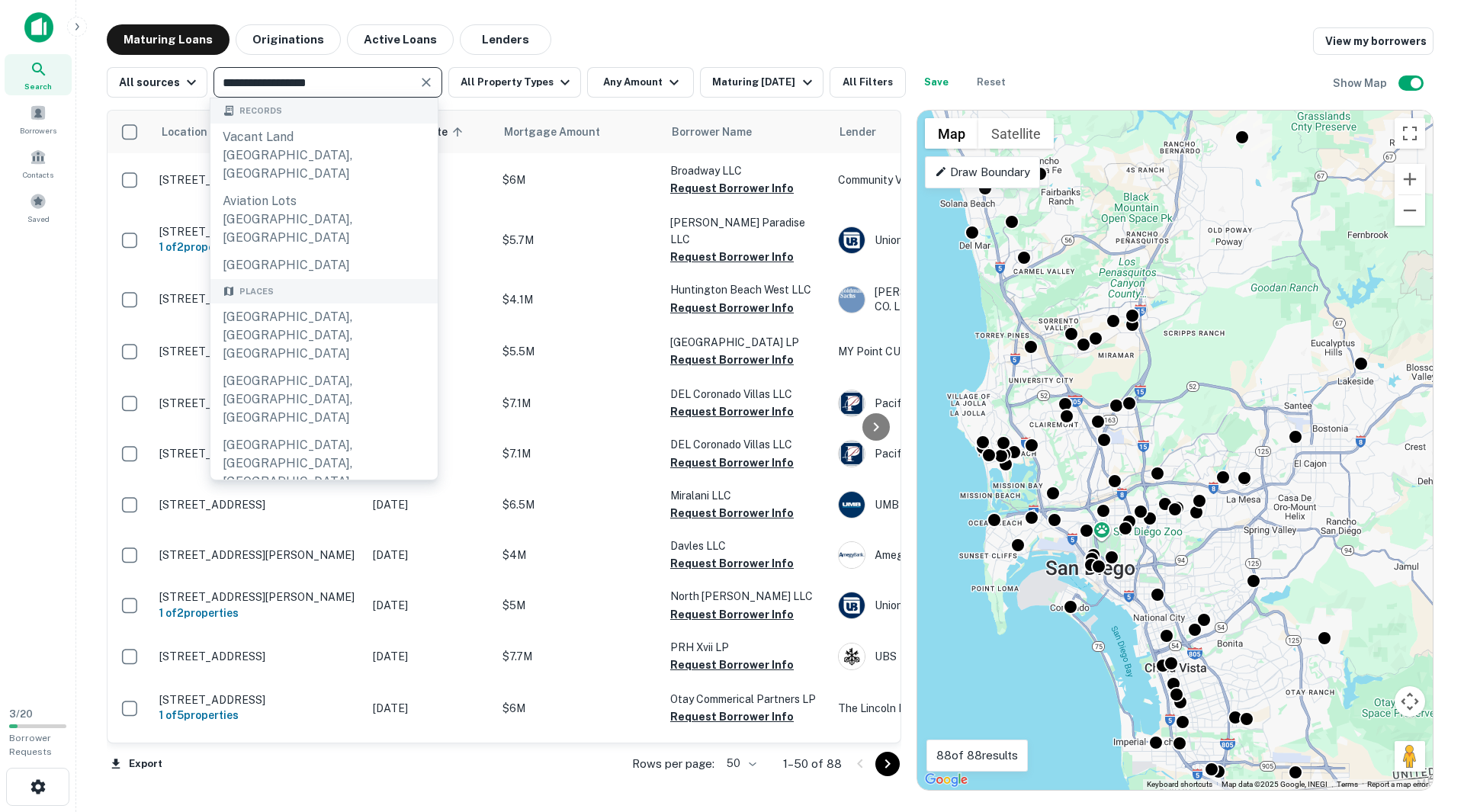
click at [346, 81] on input "**********" at bounding box center [316, 82] width 195 height 21
paste input "****"
type input "**********"
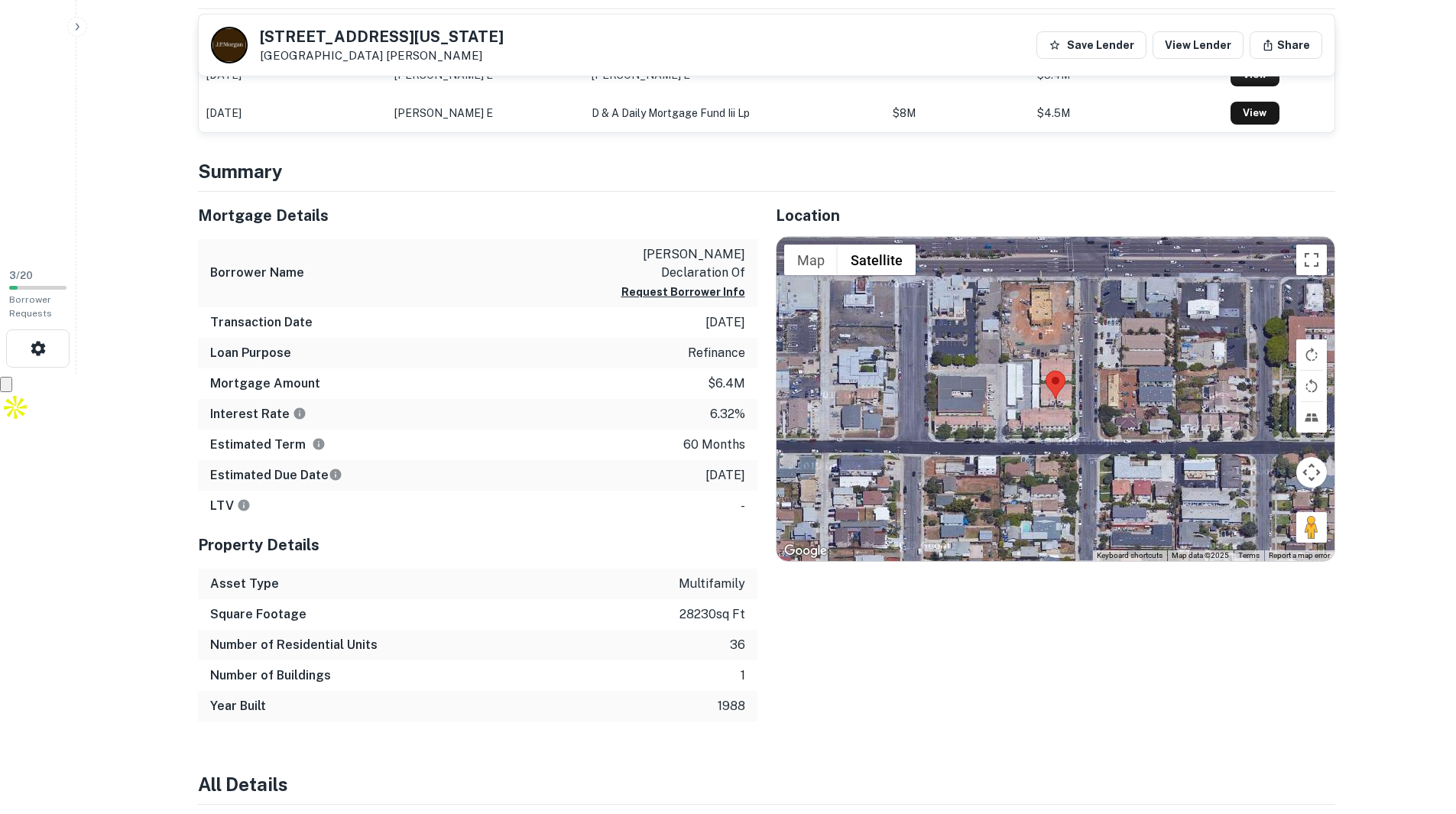
scroll to position [458, 0]
